Goal: Task Accomplishment & Management: Use online tool/utility

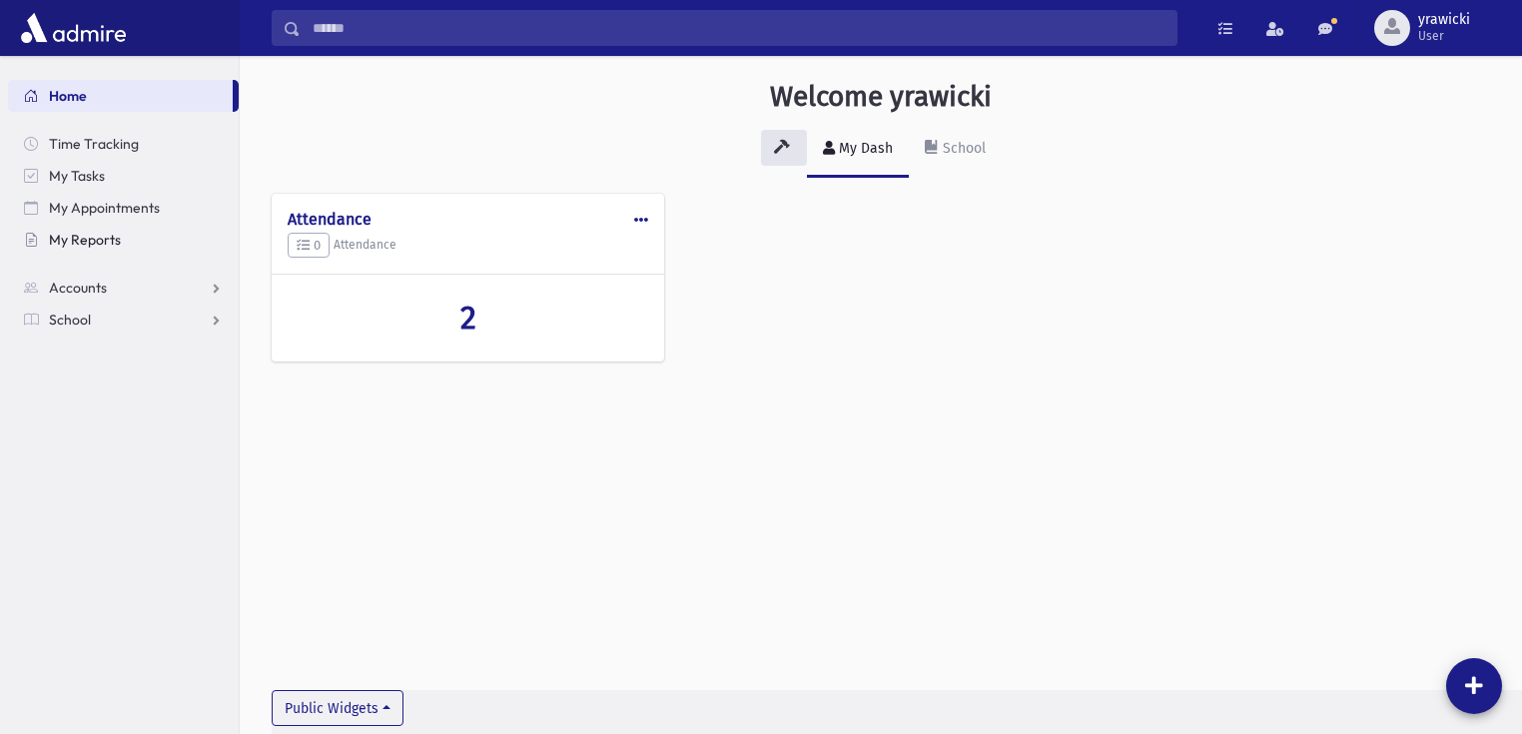
click at [136, 249] on link "My Reports" at bounding box center [123, 240] width 231 height 32
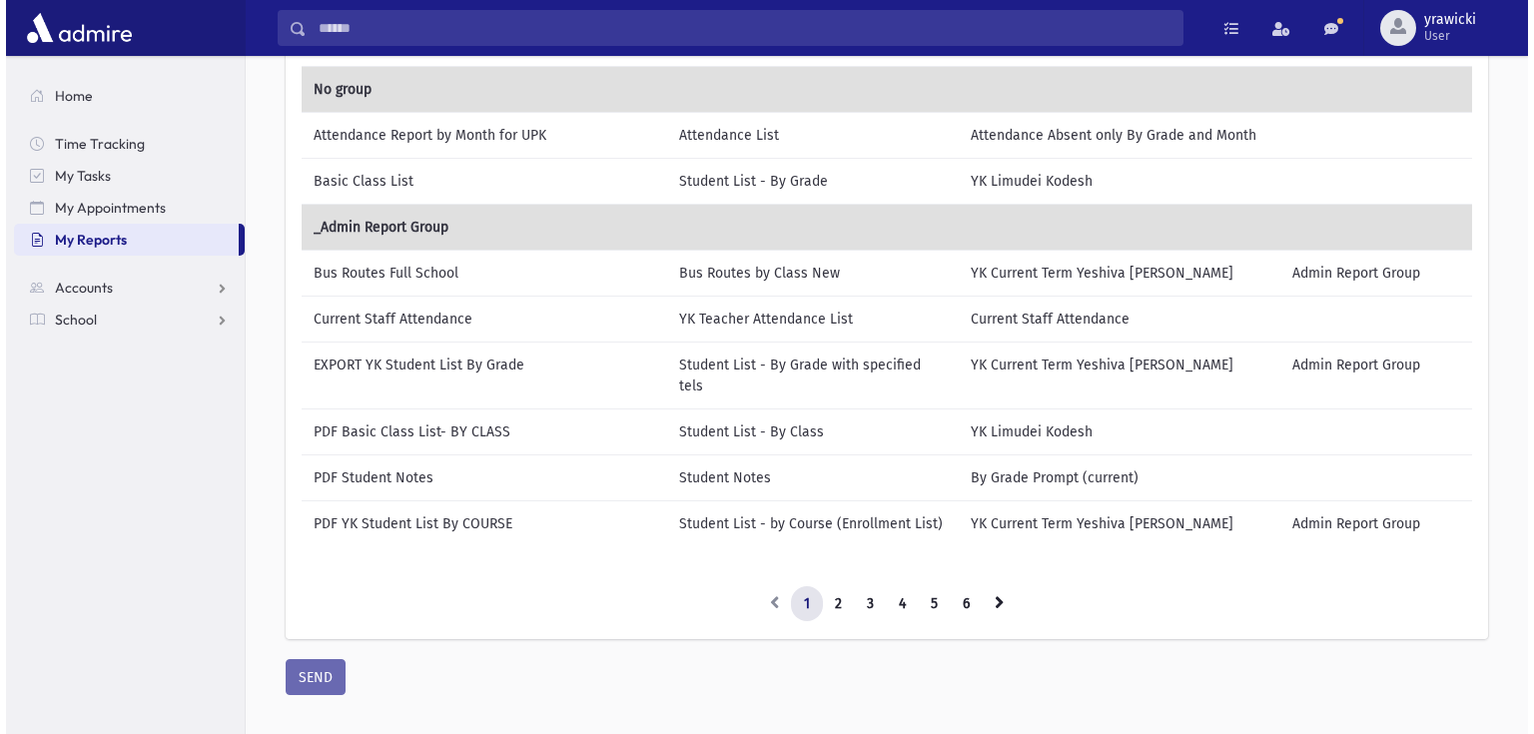
scroll to position [248, 0]
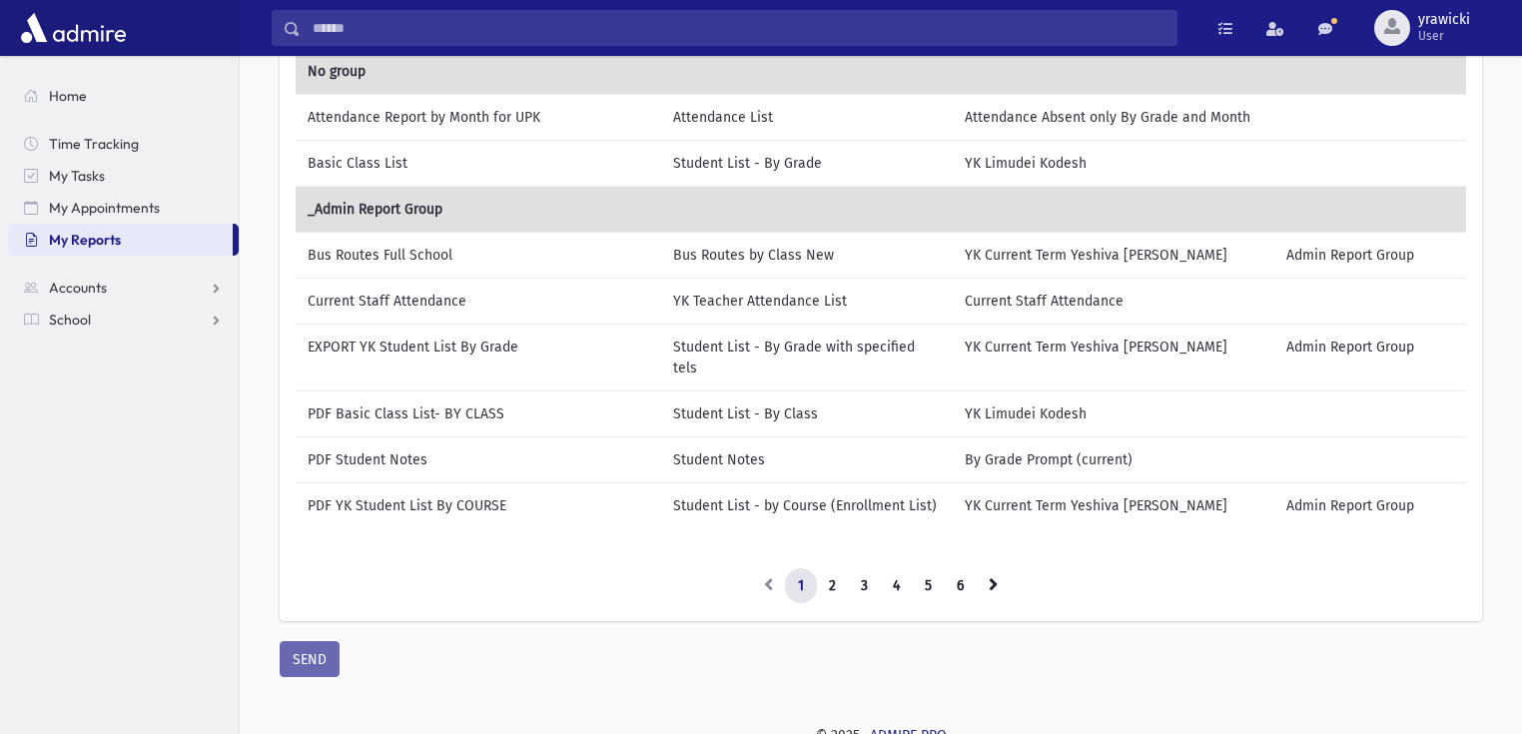
click at [392, 437] on td "PDF Student Notes" at bounding box center [479, 460] width 366 height 46
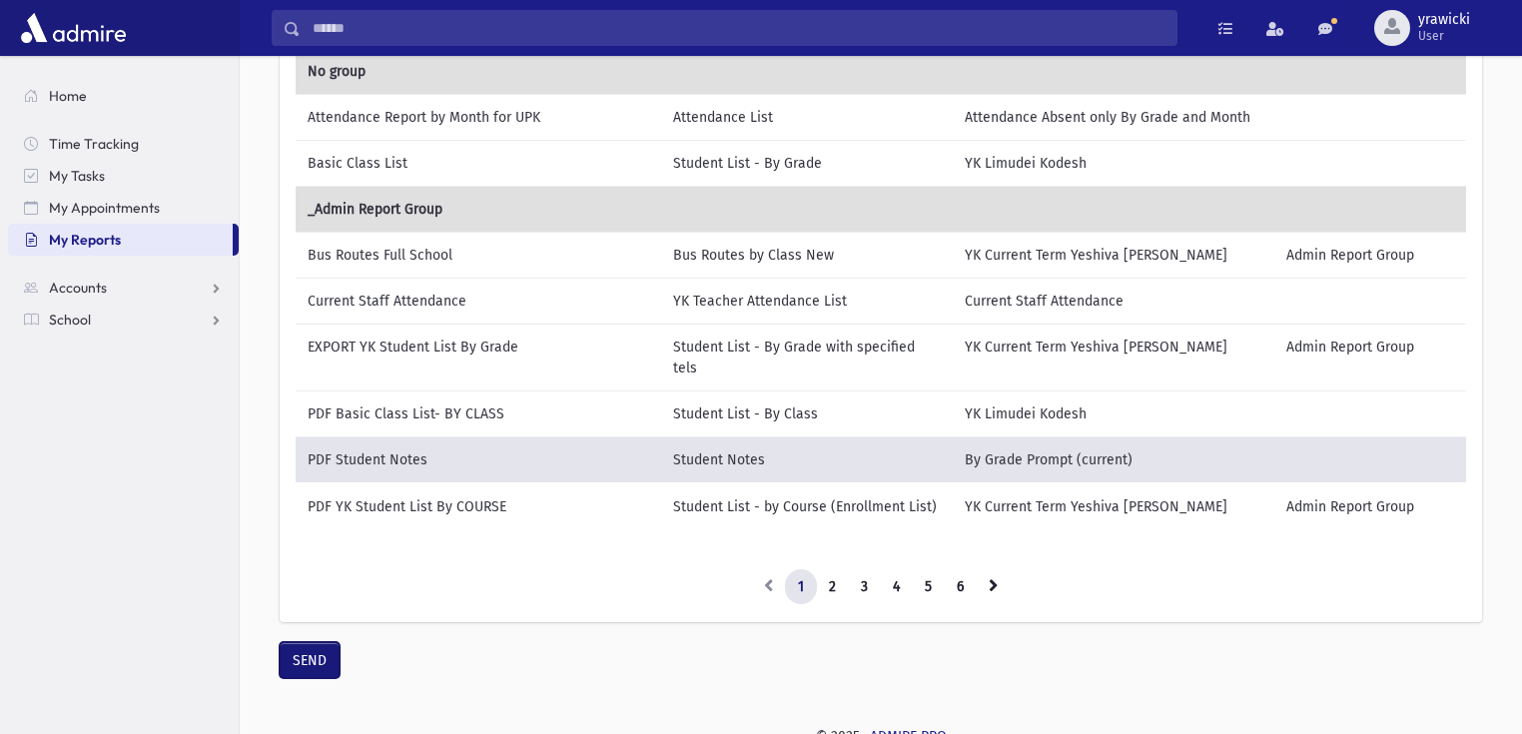
click at [298, 645] on button "SEND" at bounding box center [310, 660] width 60 height 36
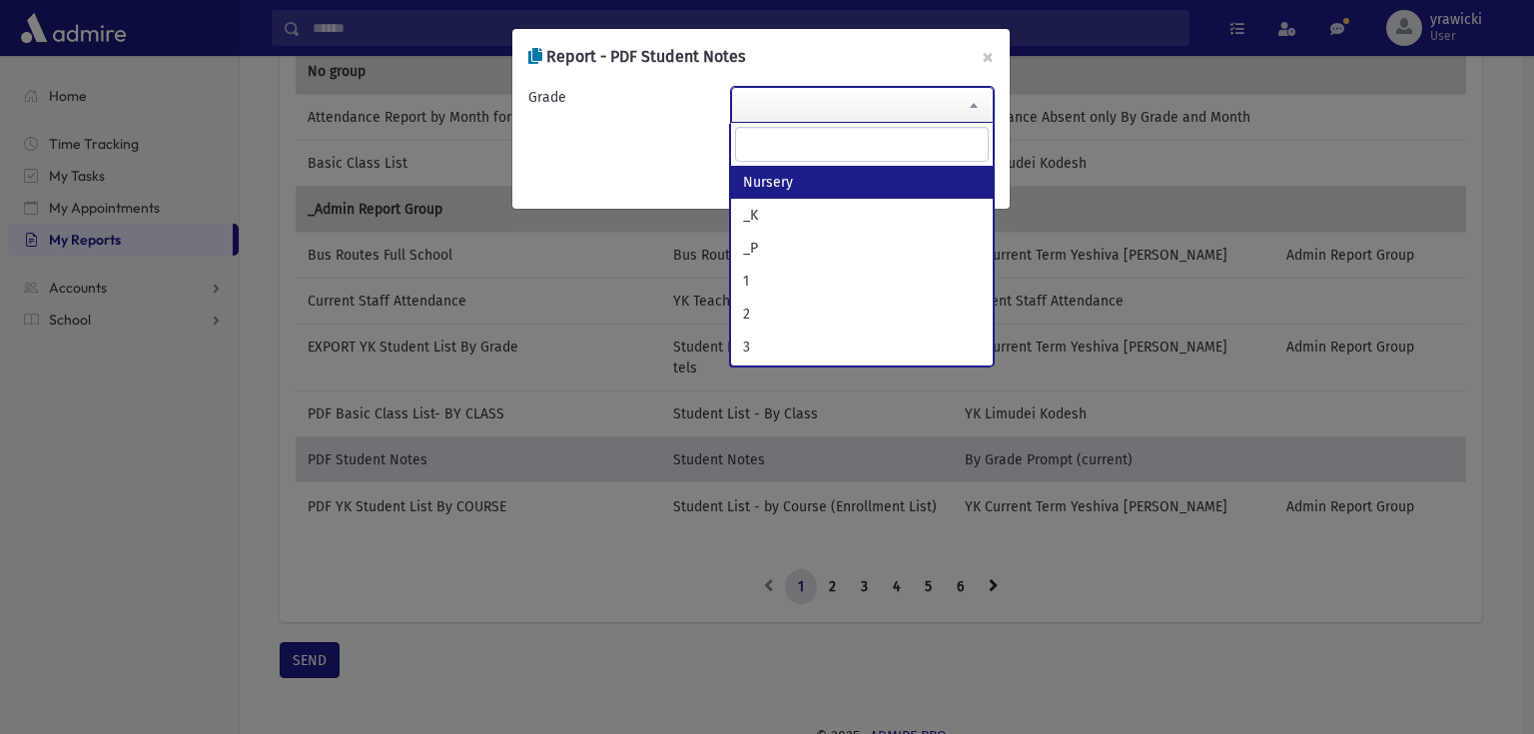
click at [857, 106] on span at bounding box center [863, 105] width 264 height 36
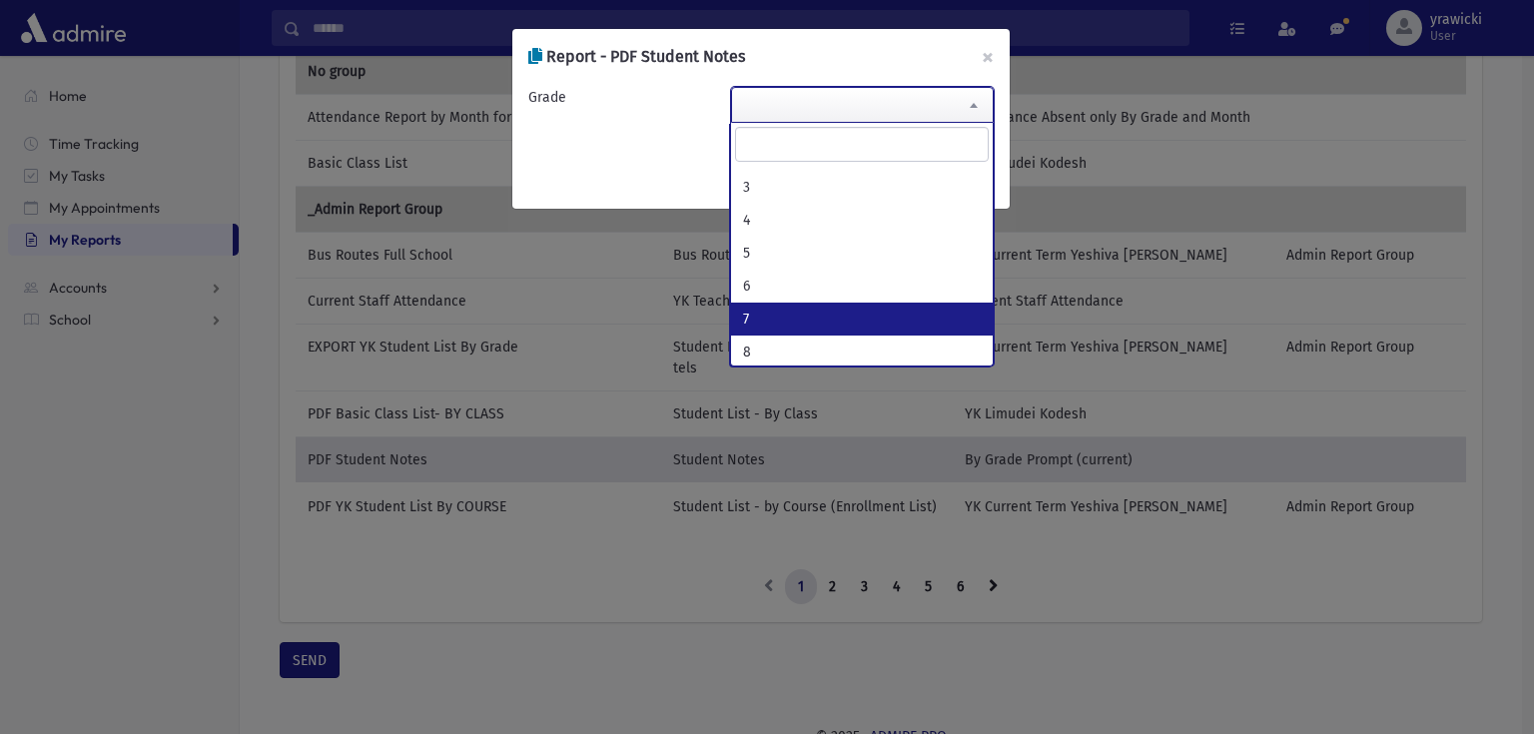
select select "*"
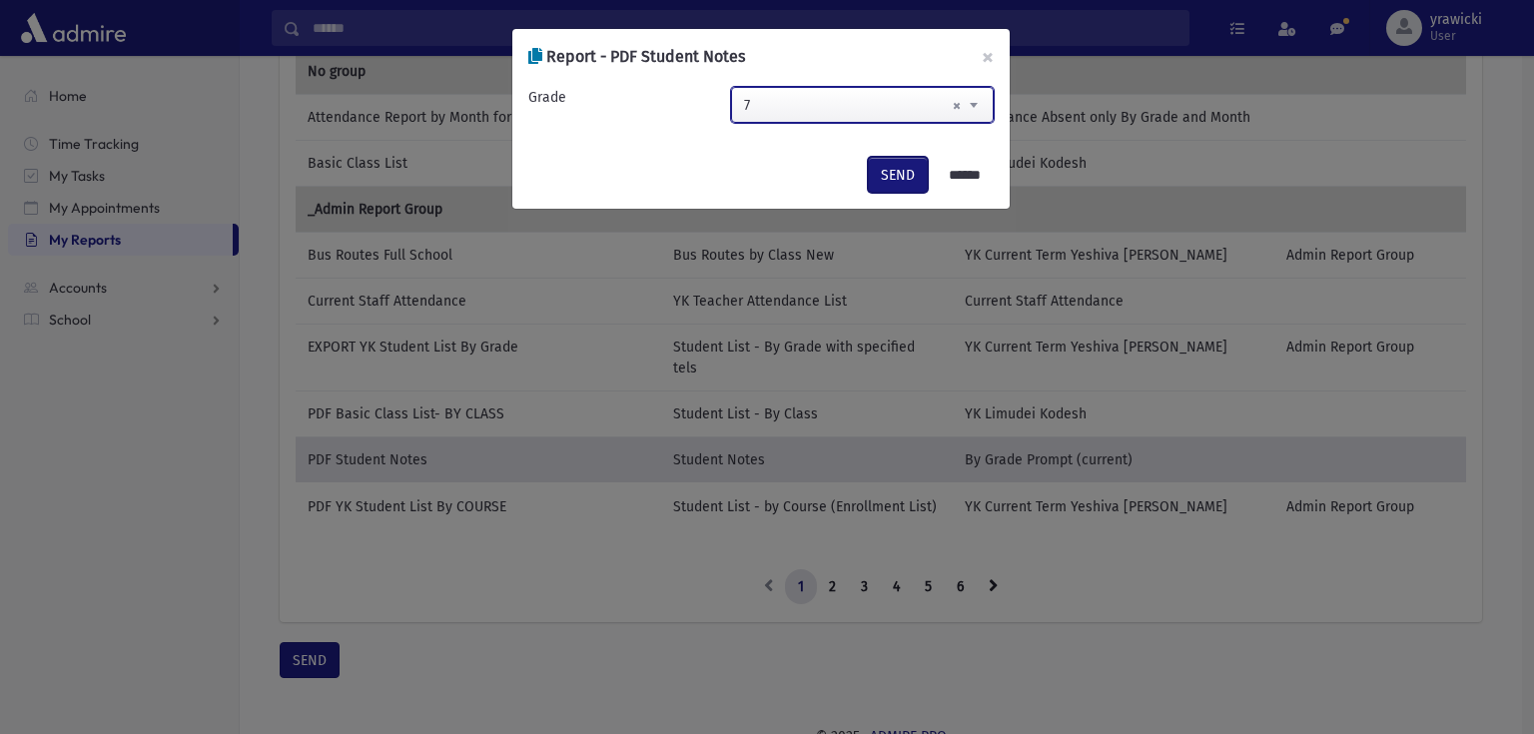
click at [899, 173] on button "SEND" at bounding box center [898, 175] width 60 height 36
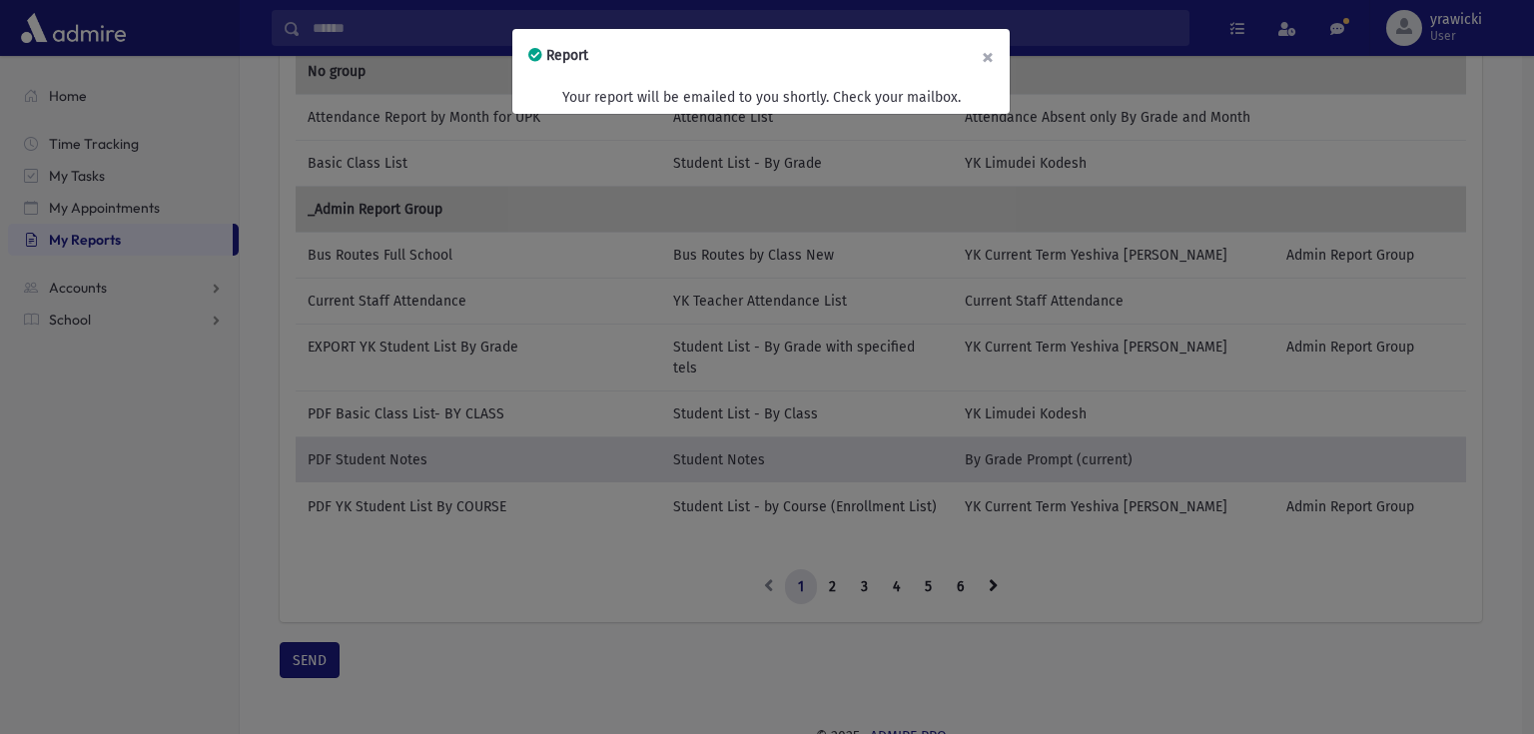
click at [991, 63] on button "×" at bounding box center [988, 57] width 44 height 56
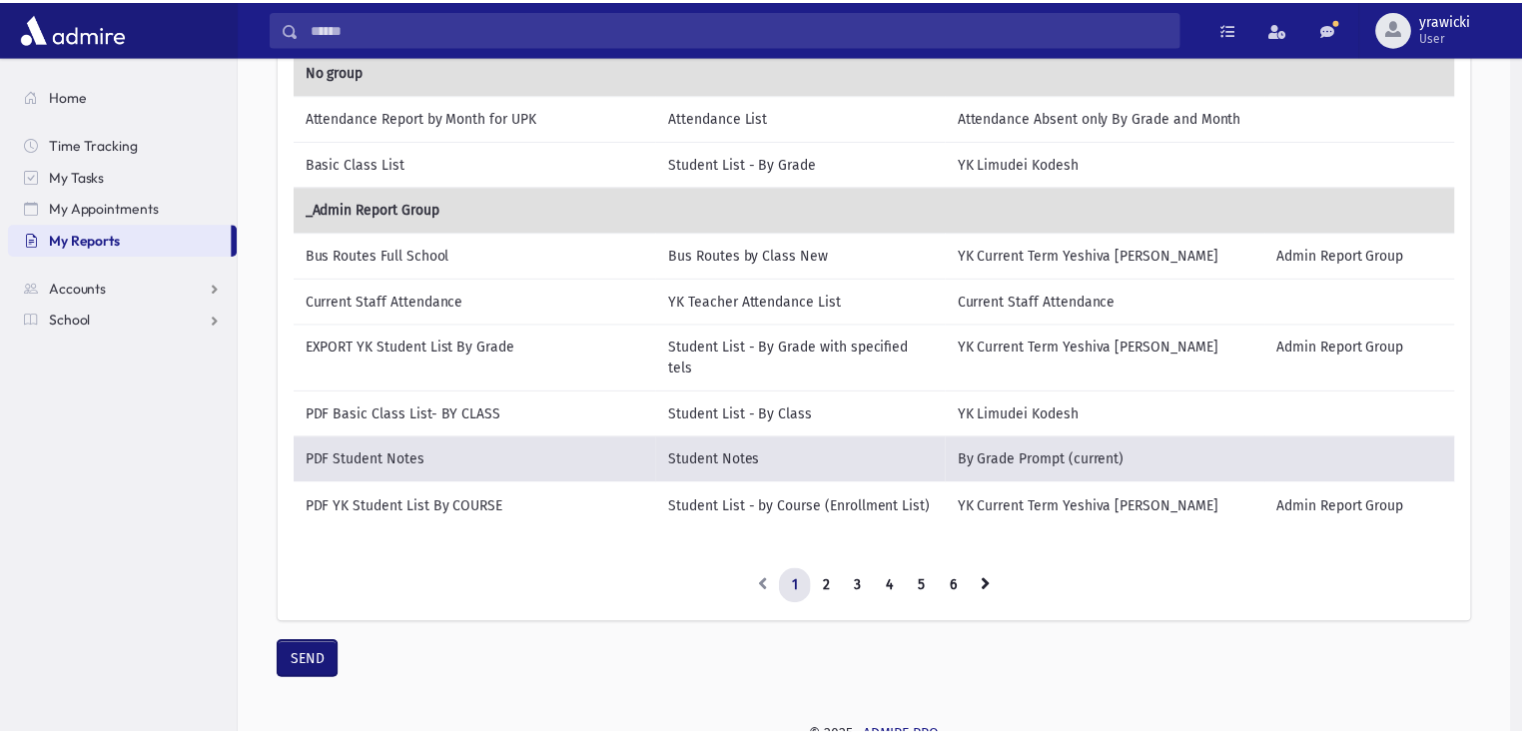
scroll to position [237, 0]
